Goal: Transaction & Acquisition: Purchase product/service

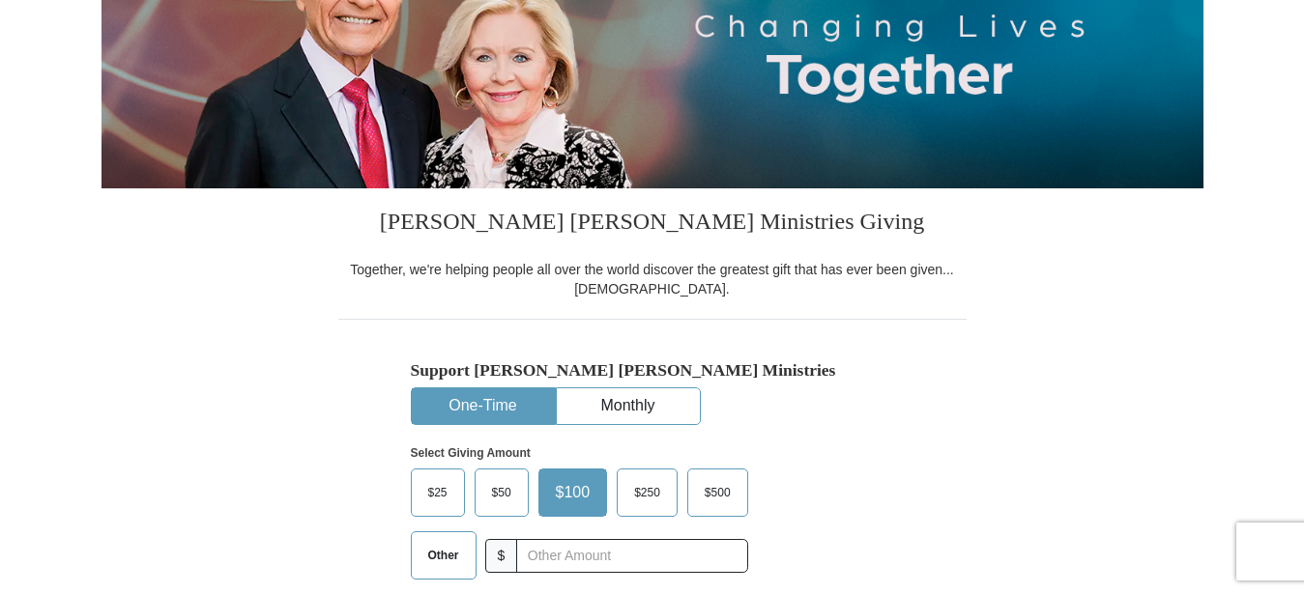
scroll to position [394, 0]
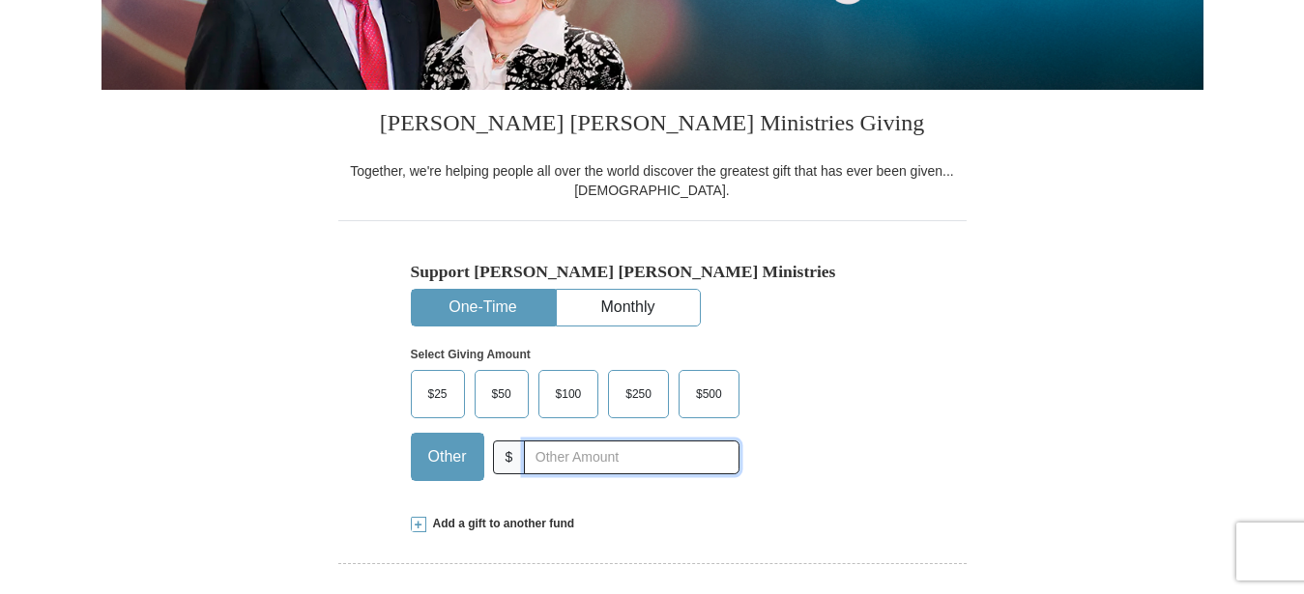
click at [571, 456] on input "text" at bounding box center [631, 458] width 215 height 34
type input "26.00"
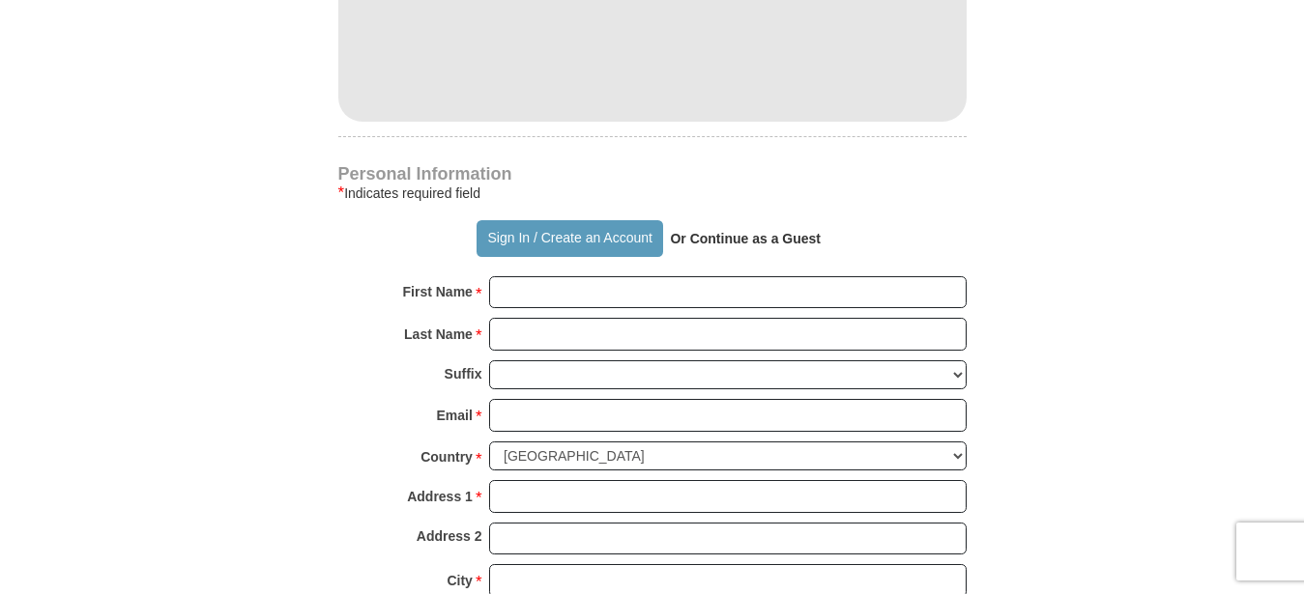
scroll to position [1282, 0]
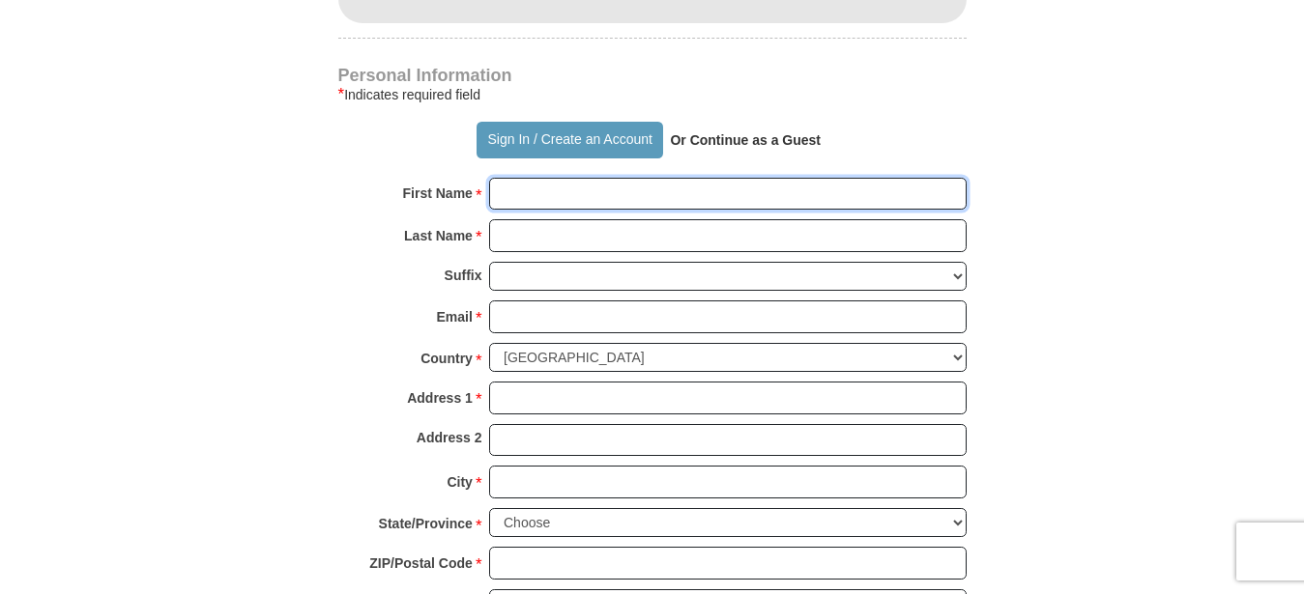
click at [636, 185] on input "First Name *" at bounding box center [728, 194] width 478 height 33
click at [635, 185] on input "First Name *" at bounding box center [728, 194] width 478 height 33
type input "[PERSON_NAME]"
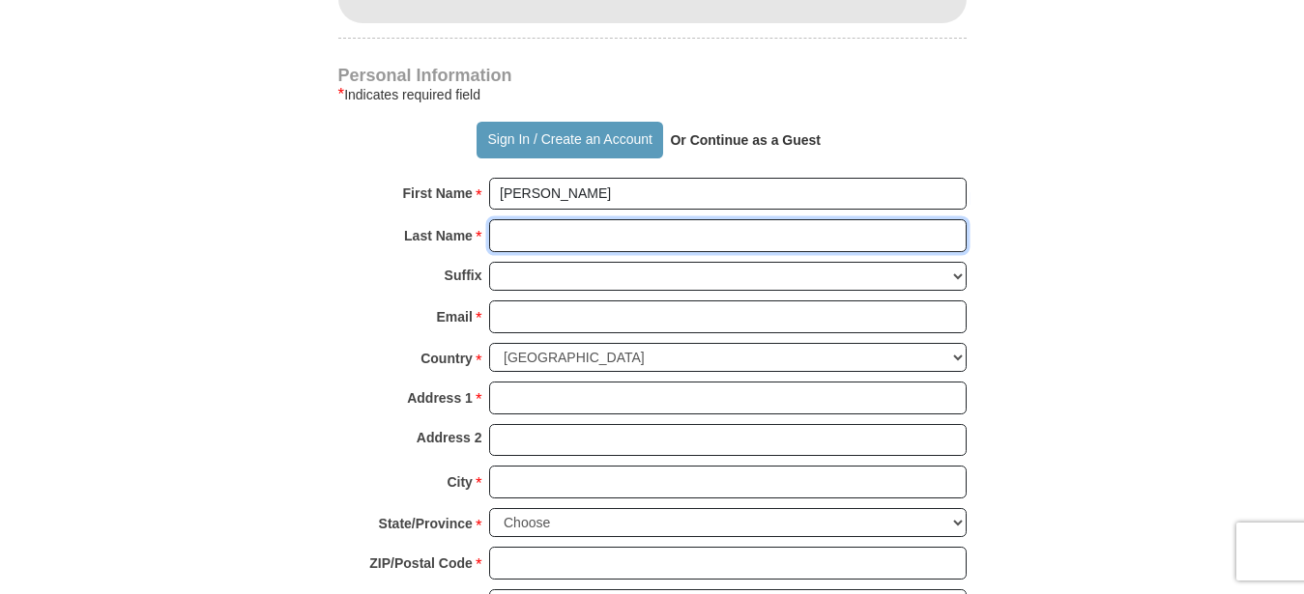
type input "[PERSON_NAME]"
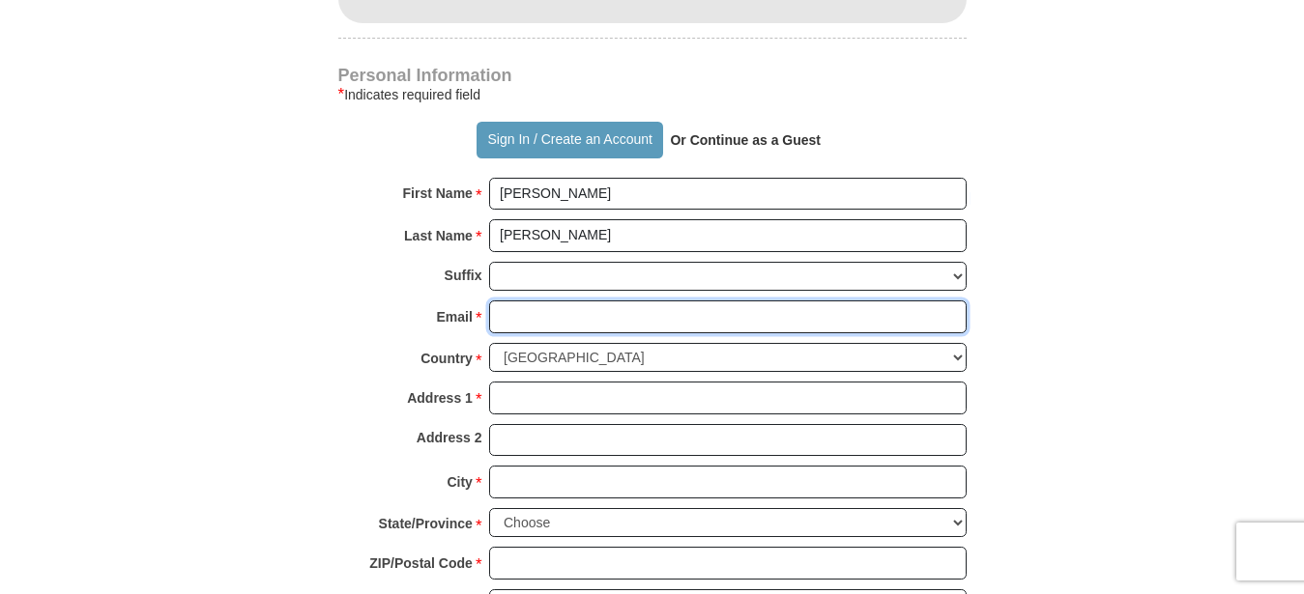
type input "[PERSON_NAME][EMAIL_ADDRESS][DOMAIN_NAME]"
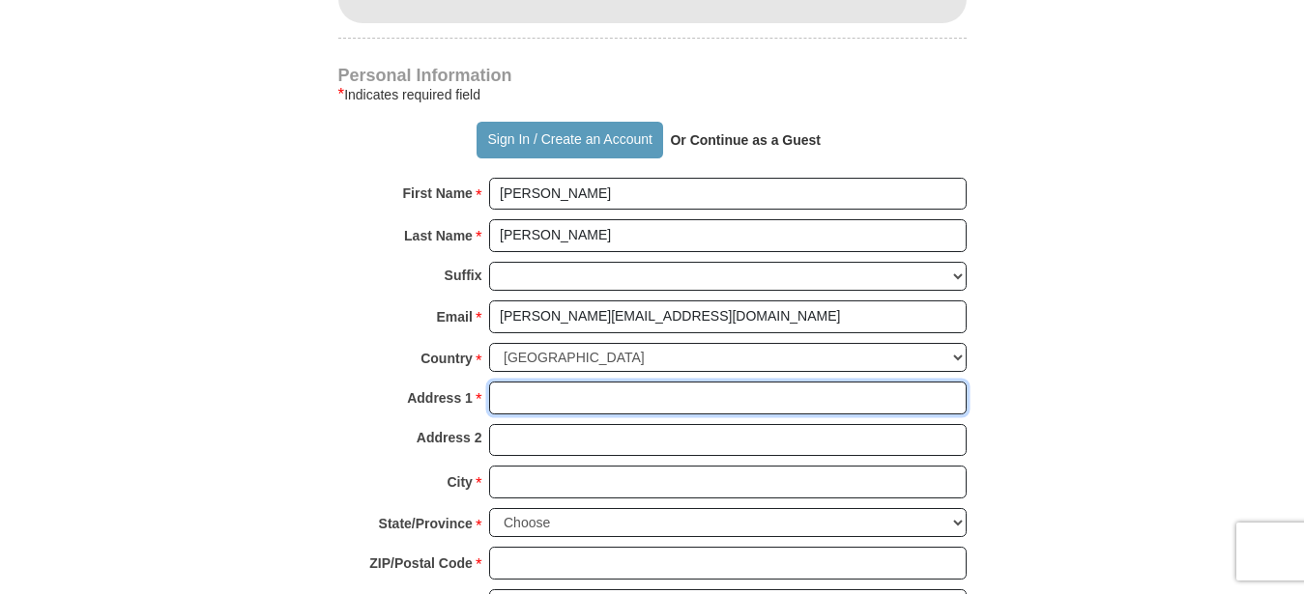
type input "Po Box 984"
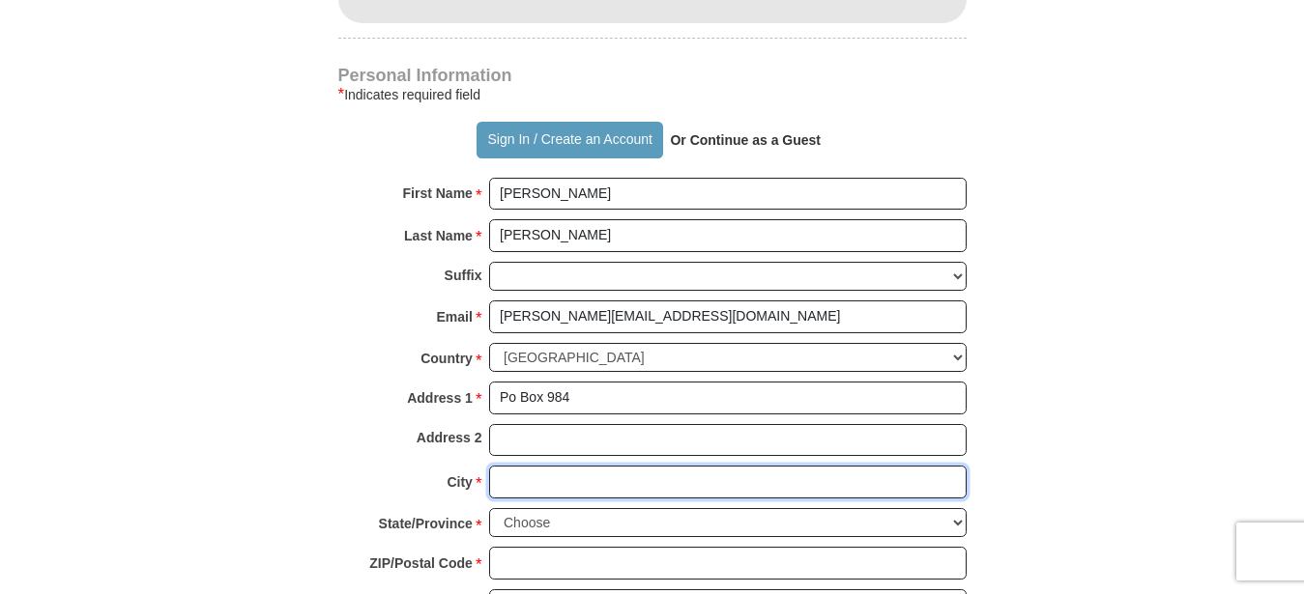
type input "Lake Junaluska"
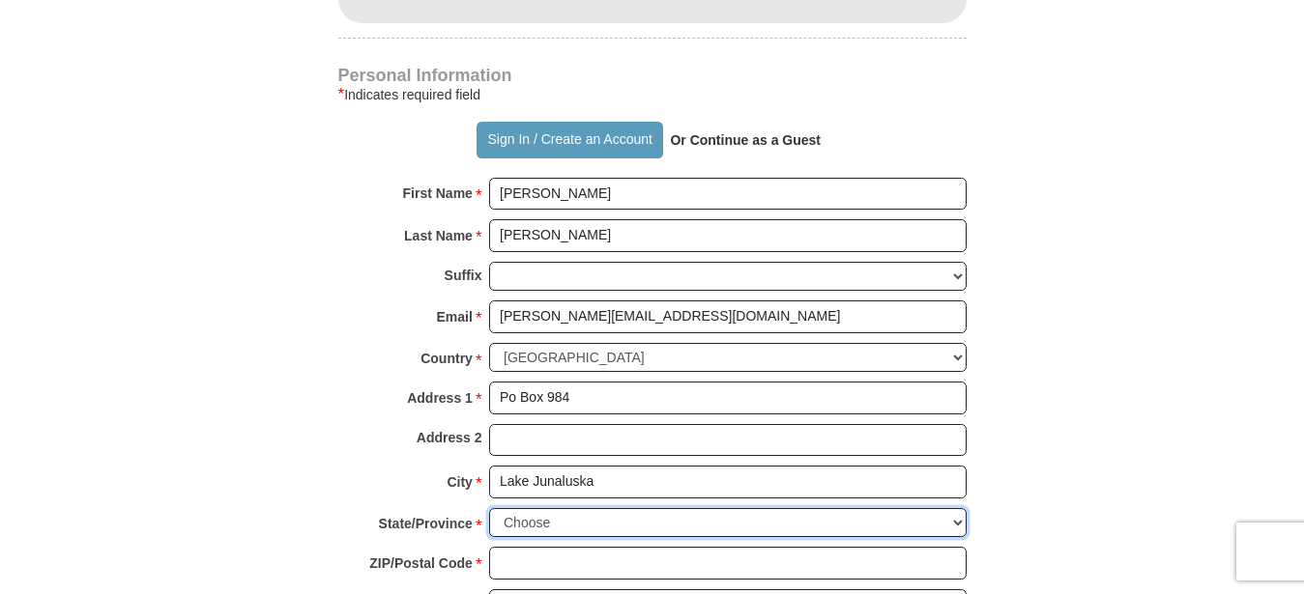
select select "NC"
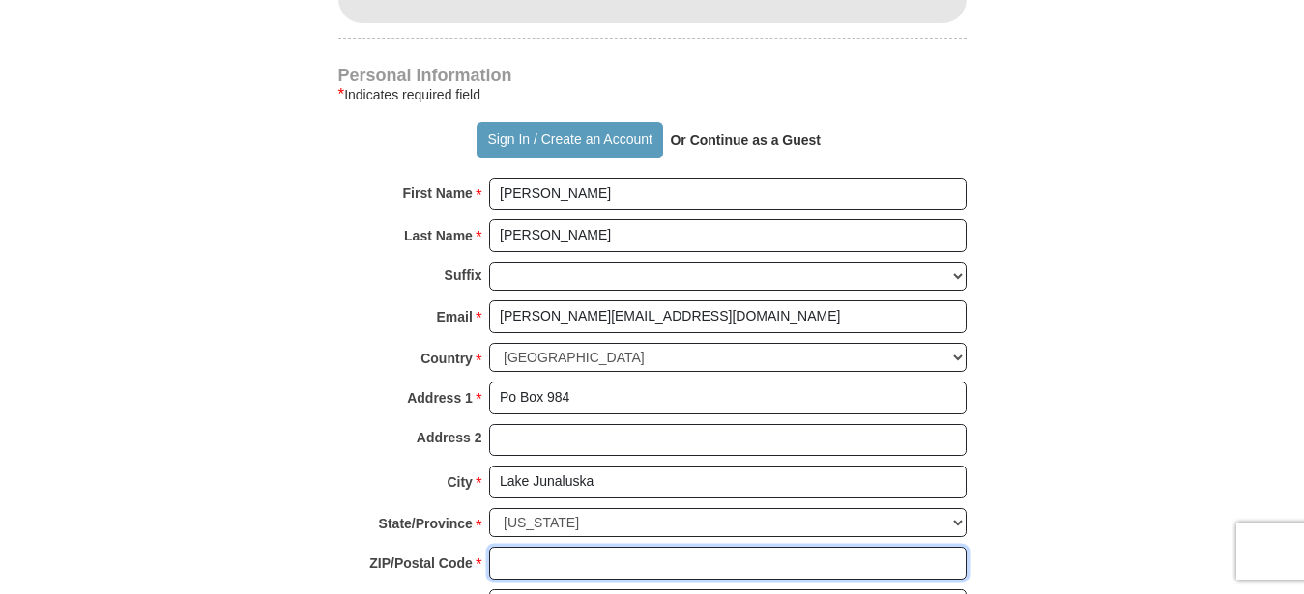
type input "28745"
type input "8285071129"
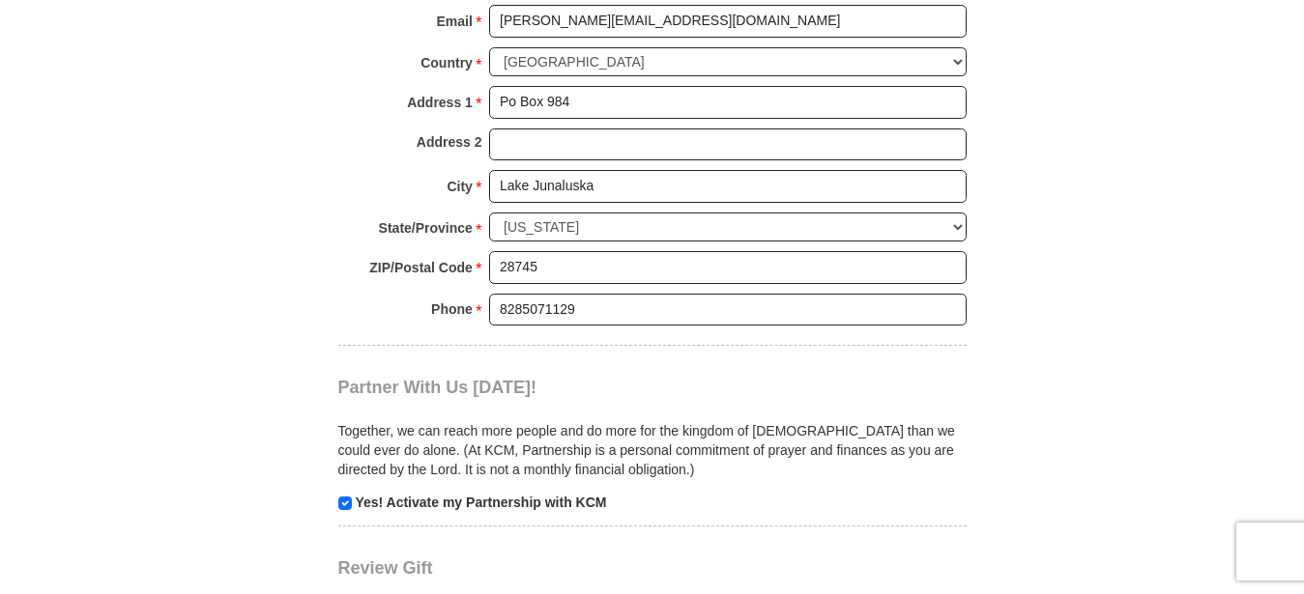
scroll to position [1676, 0]
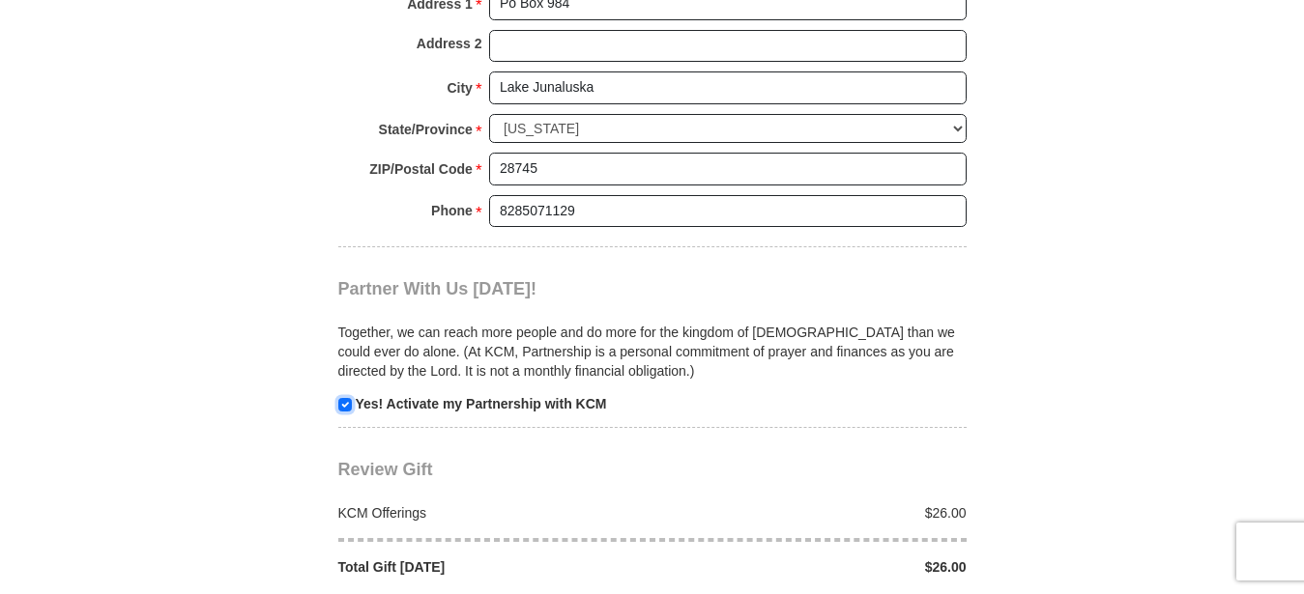
click at [347, 398] on input "checkbox" at bounding box center [345, 405] width 14 height 14
checkbox input "false"
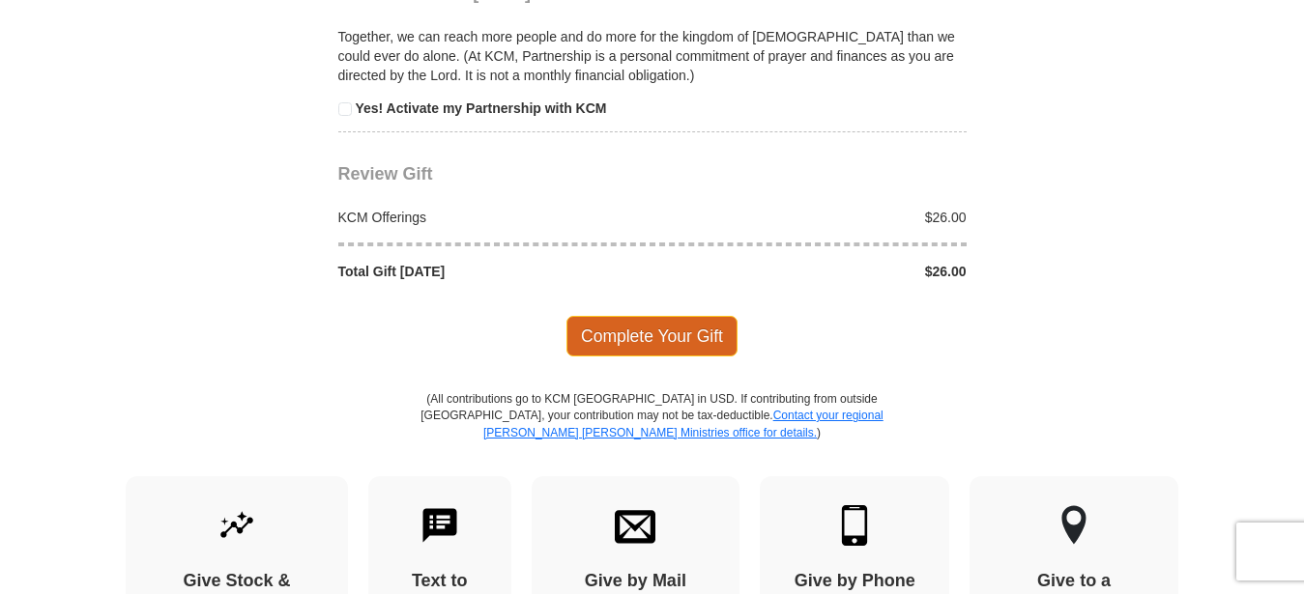
click at [630, 337] on span "Complete Your Gift" at bounding box center [651, 336] width 171 height 41
